Goal: Find specific page/section: Find specific page/section

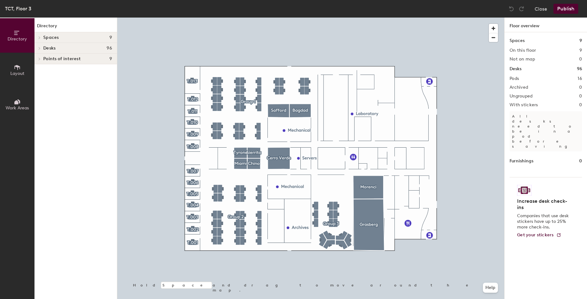
click at [38, 47] on icon at bounding box center [39, 48] width 3 height 3
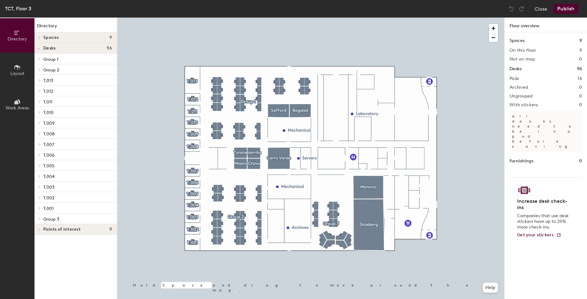
click at [38, 47] on span at bounding box center [38, 48] width 3 height 5
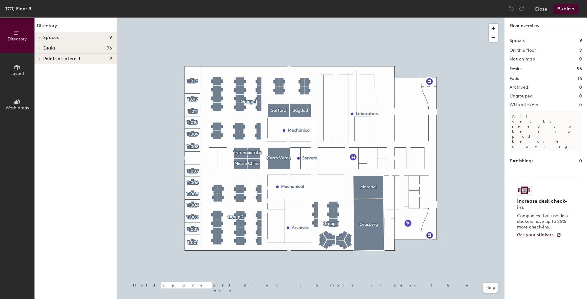
click at [39, 60] on div at bounding box center [38, 59] width 8 height 10
click at [39, 60] on icon at bounding box center [38, 59] width 3 height 3
click at [63, 47] on h4 "Desks 96" at bounding box center [77, 48] width 69 height 5
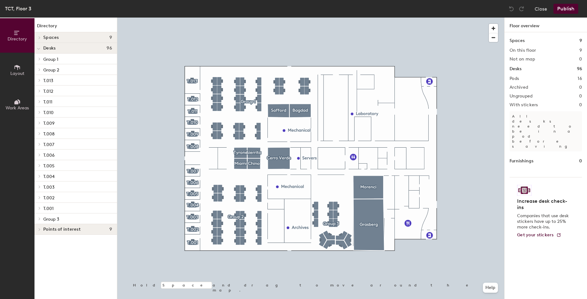
click at [64, 57] on p "Group 1" at bounding box center [77, 59] width 69 height 8
